Goal: Task Accomplishment & Management: Use online tool/utility

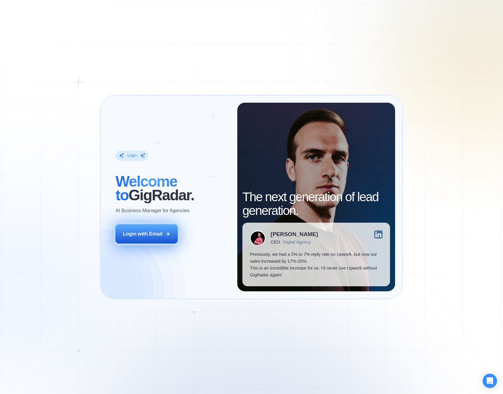
click at [159, 240] on button "Login with Email" at bounding box center [146, 233] width 62 height 19
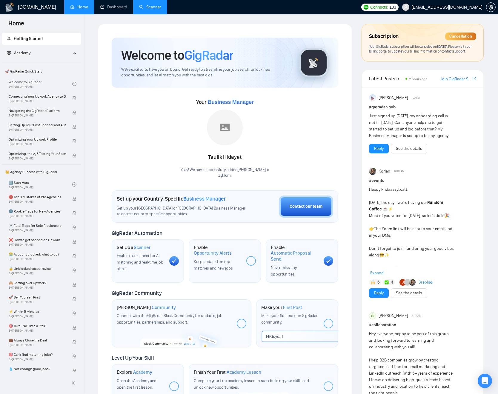
click at [155, 4] on link "Scanner" at bounding box center [150, 6] width 22 height 5
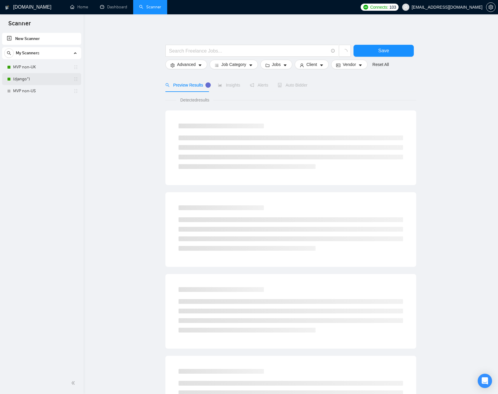
click at [26, 79] on link "(django*)" at bounding box center [41, 79] width 57 height 12
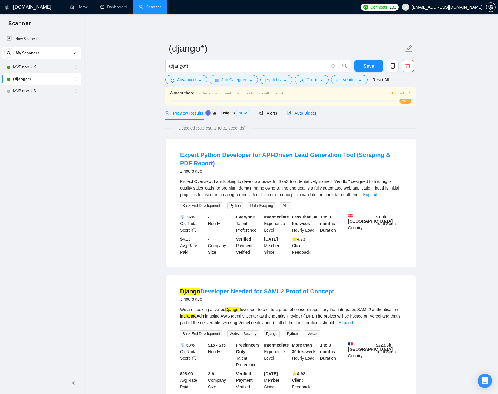
click at [307, 116] on div "Auto Bidder" at bounding box center [302, 113] width 30 height 7
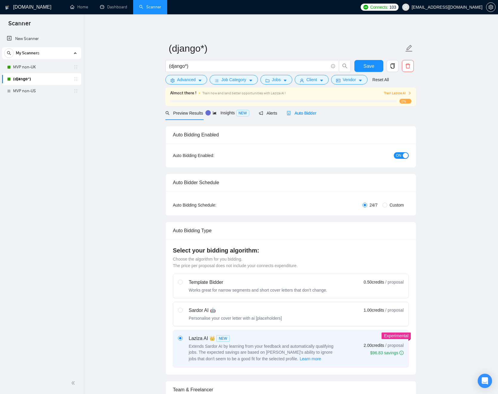
checkbox input "true"
click at [406, 156] on div "button" at bounding box center [405, 155] width 5 height 5
click at [53, 69] on link "MVP non-UK" at bounding box center [41, 67] width 57 height 12
click at [362, 67] on button "Save" at bounding box center [368, 66] width 29 height 12
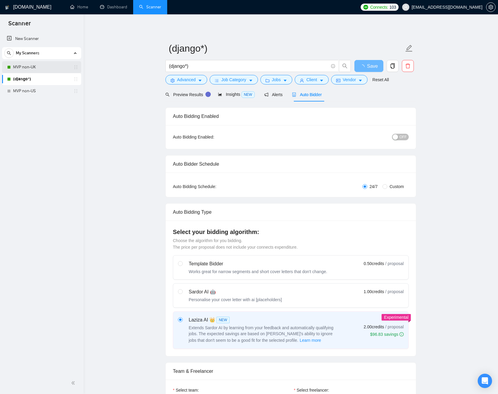
click at [33, 65] on link "MVP non-UK" at bounding box center [41, 67] width 57 height 12
